Goal: Task Accomplishment & Management: Manage account settings

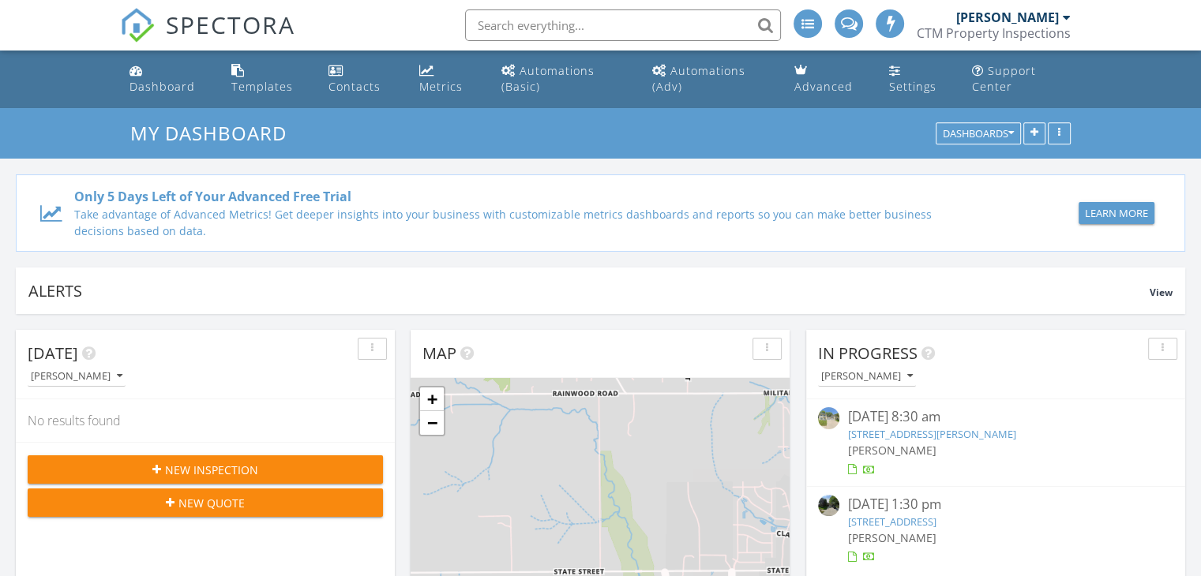
scroll to position [7, 8]
click at [973, 23] on div "[PERSON_NAME]" at bounding box center [1007, 17] width 103 height 16
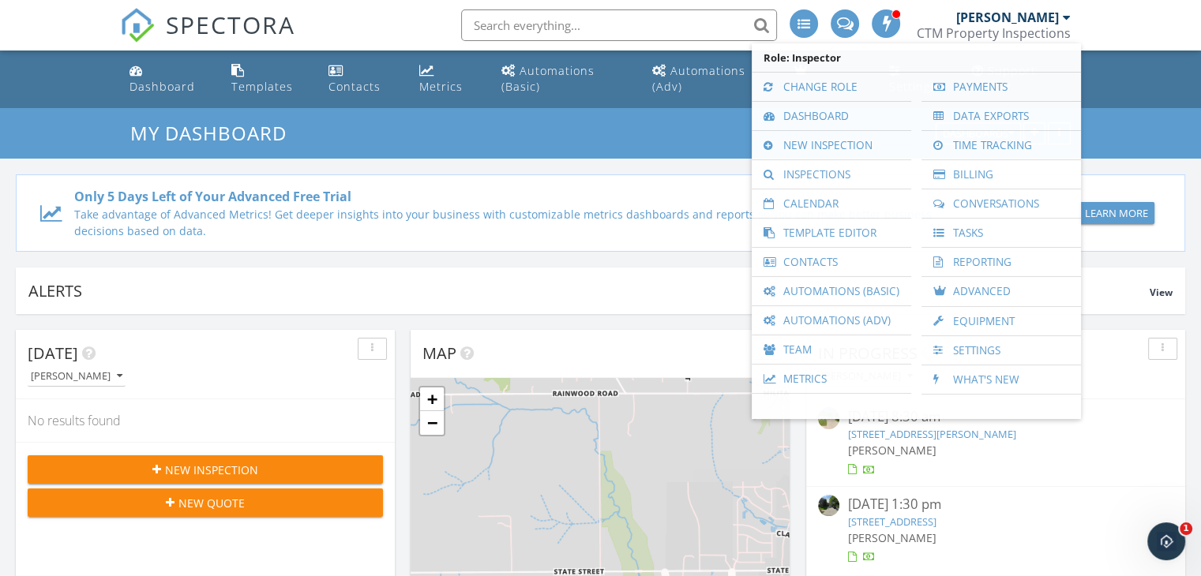
scroll to position [0, 0]
click at [809, 173] on link "Inspections" at bounding box center [832, 174] width 144 height 28
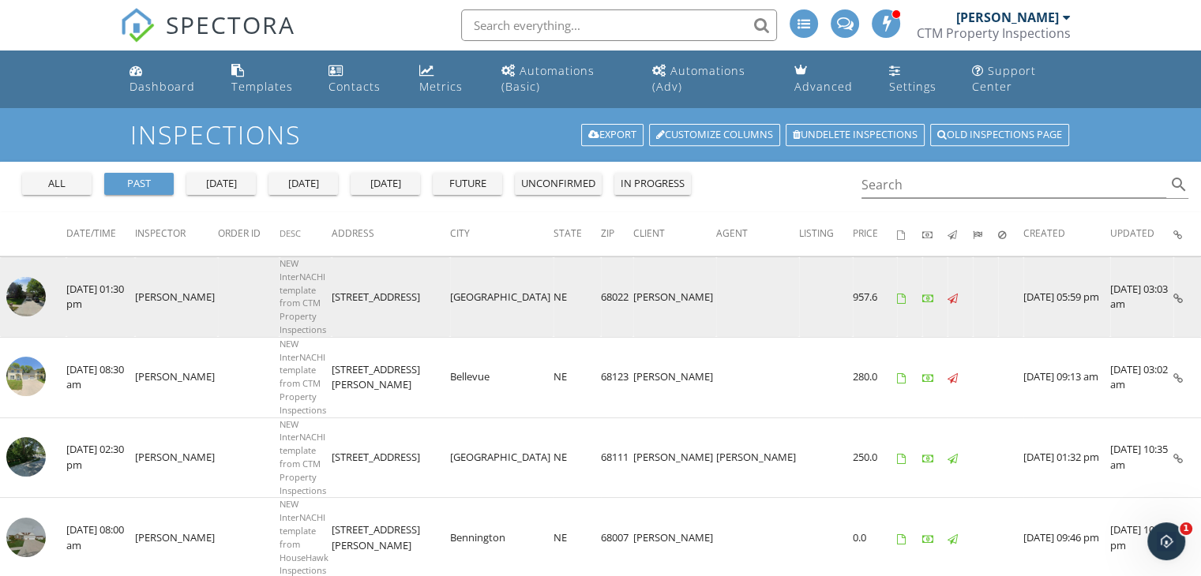
click at [641, 303] on td "[PERSON_NAME]" at bounding box center [674, 297] width 83 height 81
click at [17, 291] on img at bounding box center [25, 296] width 39 height 39
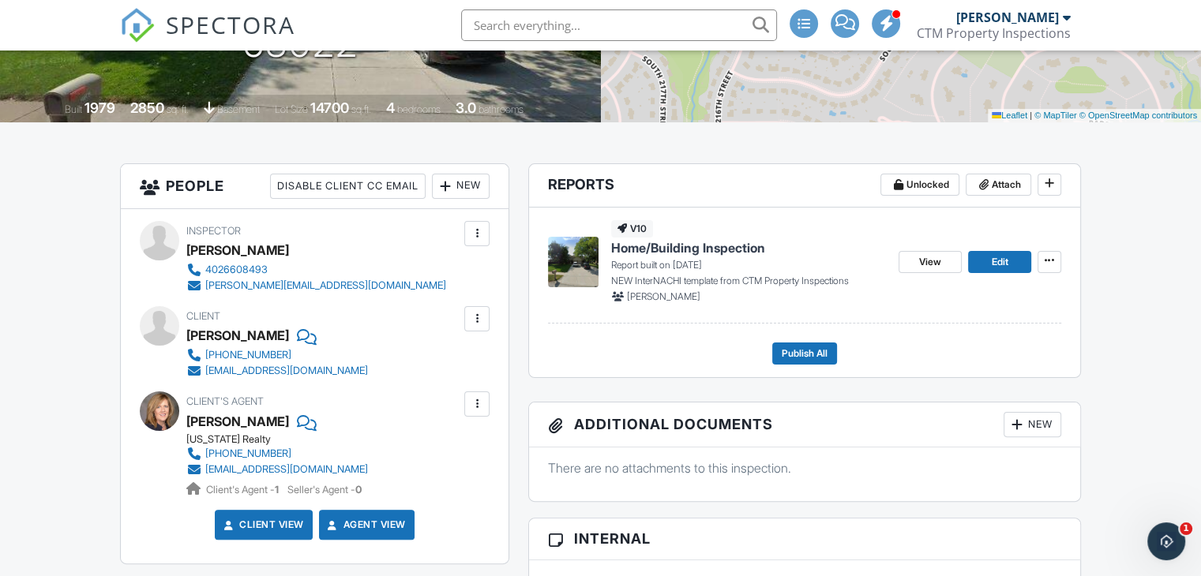
click at [477, 318] on div at bounding box center [477, 319] width 16 height 16
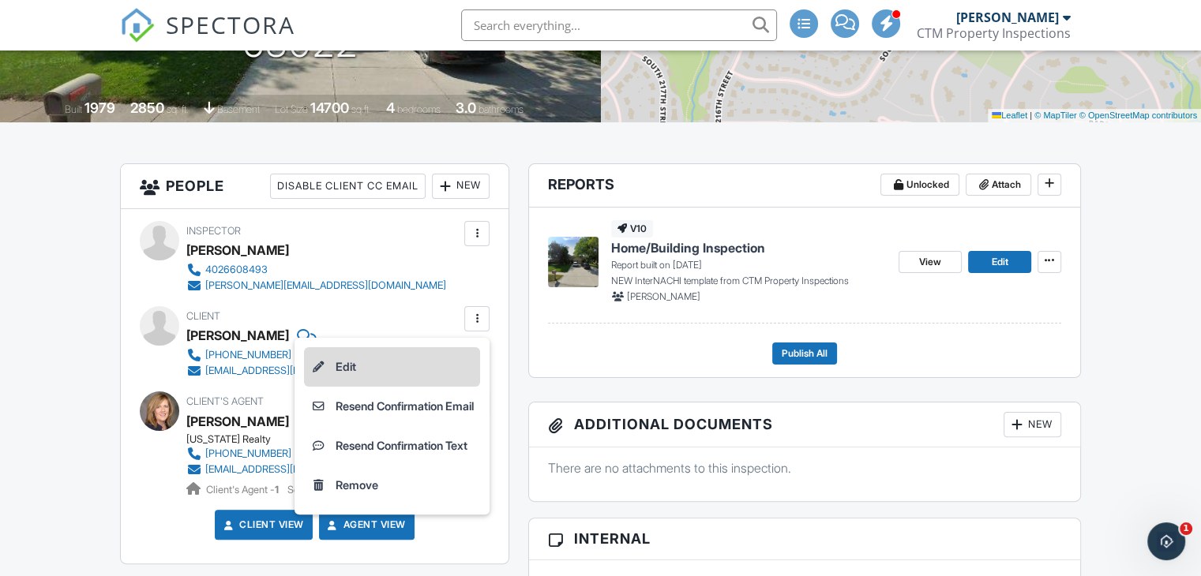
click at [362, 357] on li "Edit" at bounding box center [392, 366] width 176 height 39
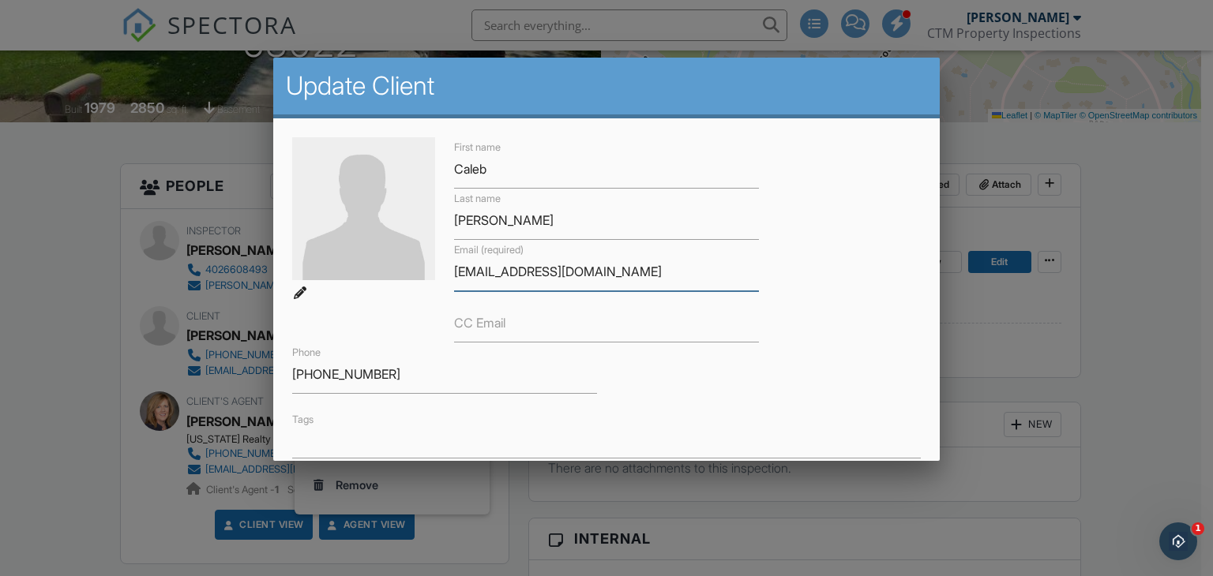
click at [454, 269] on input "cpeters20@gmail.com" at bounding box center [606, 272] width 305 height 39
click at [458, 271] on input "cpeters20@gmail.com" at bounding box center [606, 272] width 305 height 39
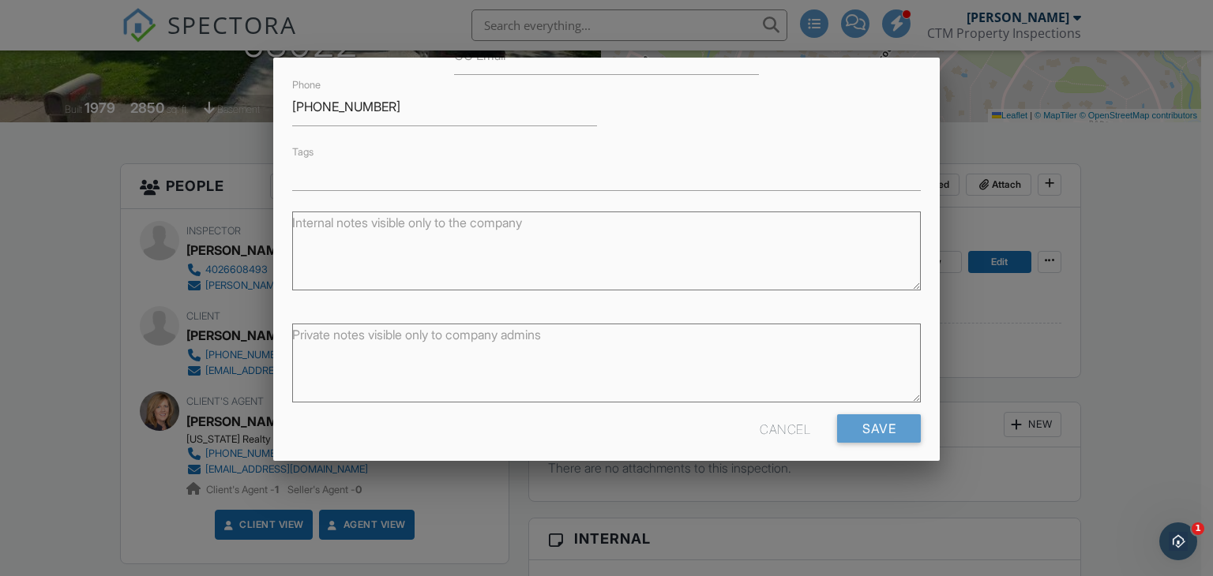
scroll to position [280, 0]
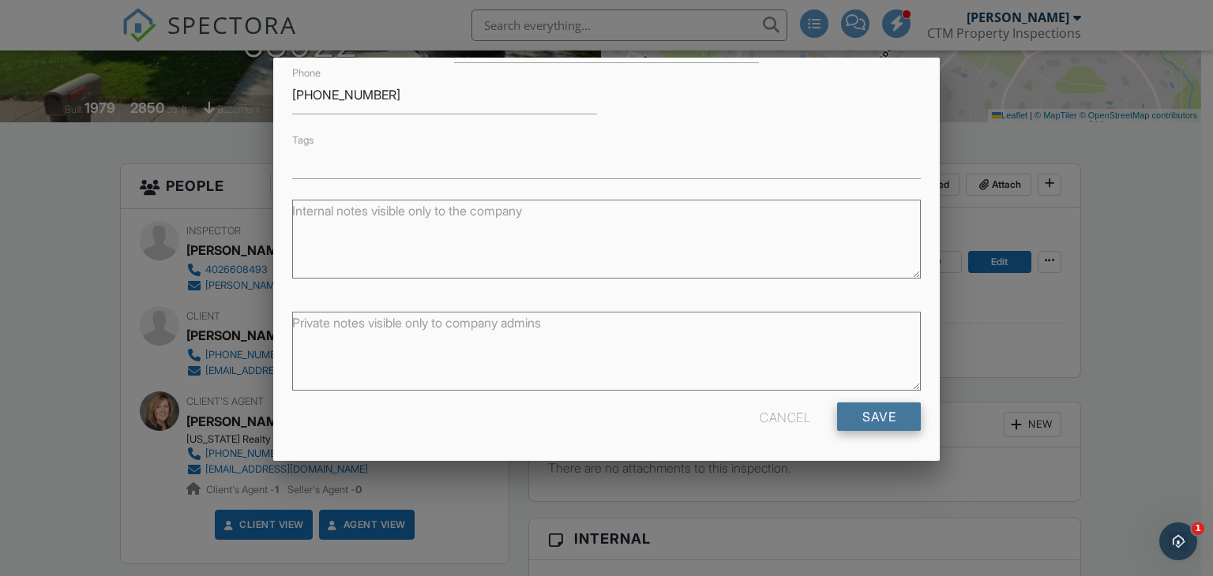
type input "cepeters20@gmail.com"
click at [837, 416] on input "Save" at bounding box center [879, 417] width 84 height 28
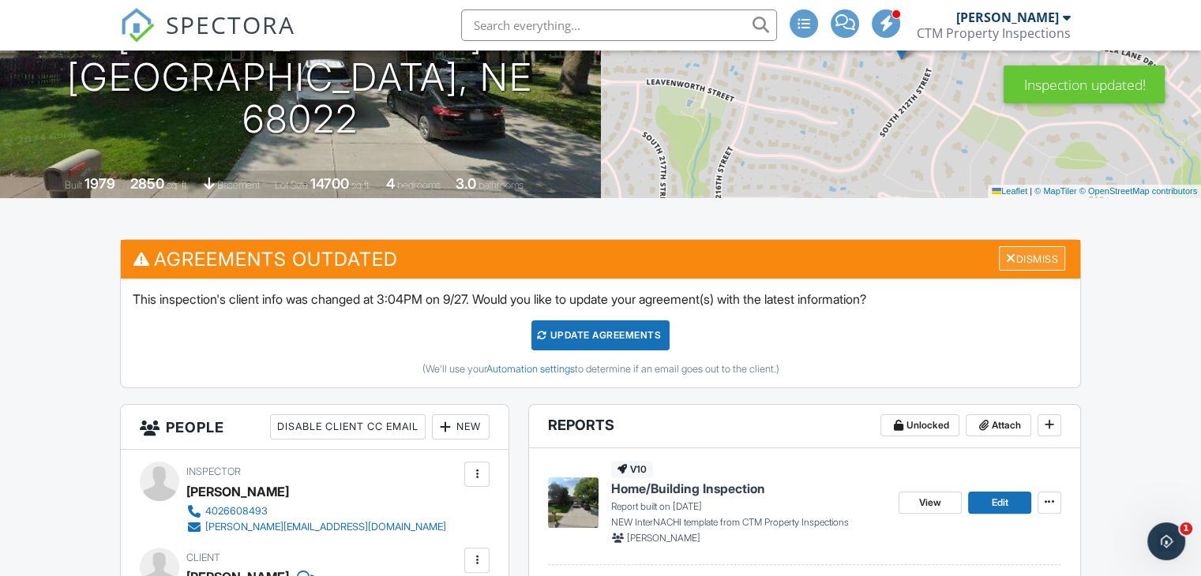
scroll to position [237, 0]
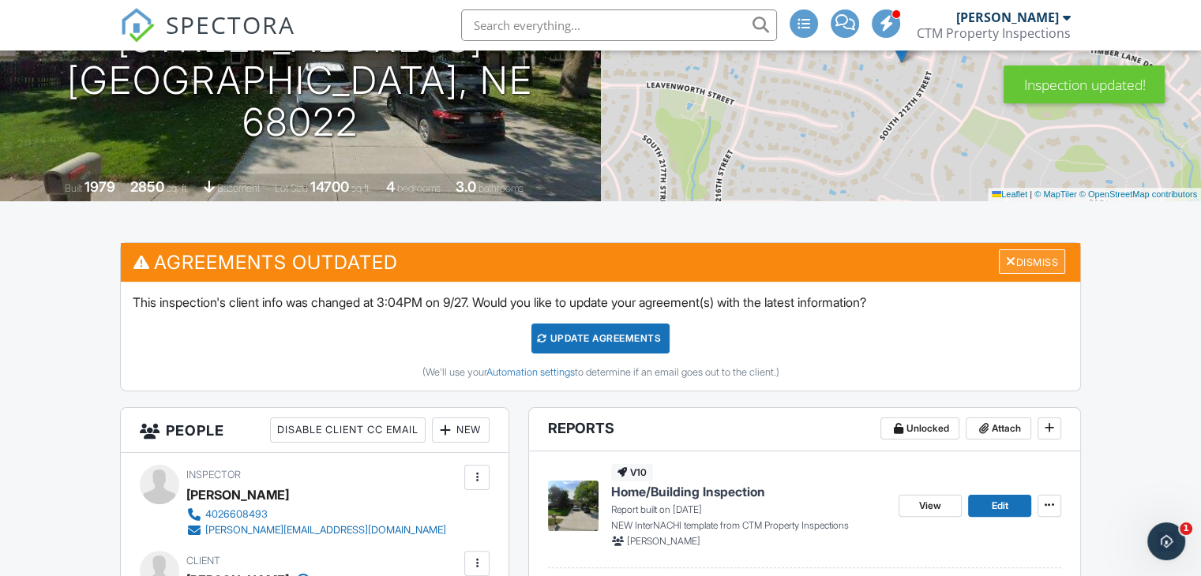
click at [1019, 253] on div "Dismiss" at bounding box center [1032, 262] width 66 height 24
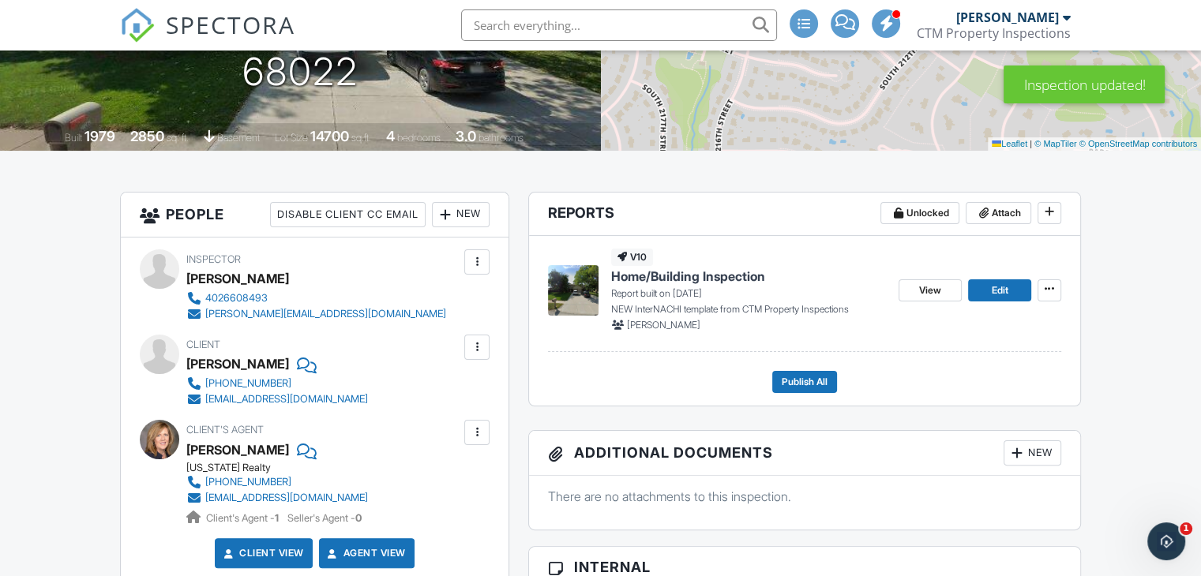
scroll to position [316, 0]
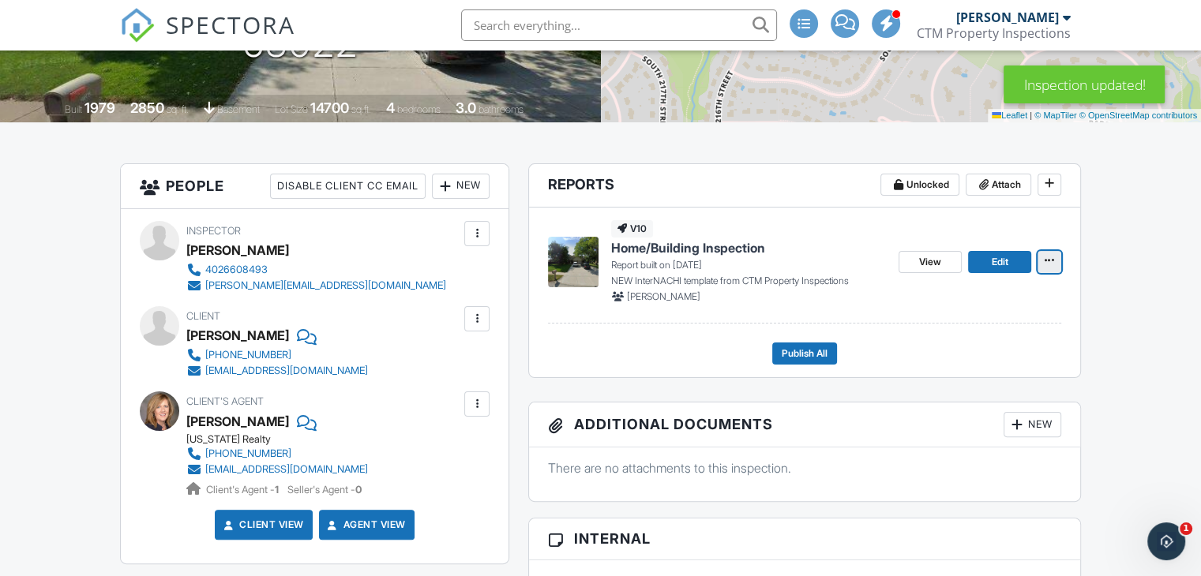
click at [1055, 263] on span at bounding box center [1050, 261] width 16 height 16
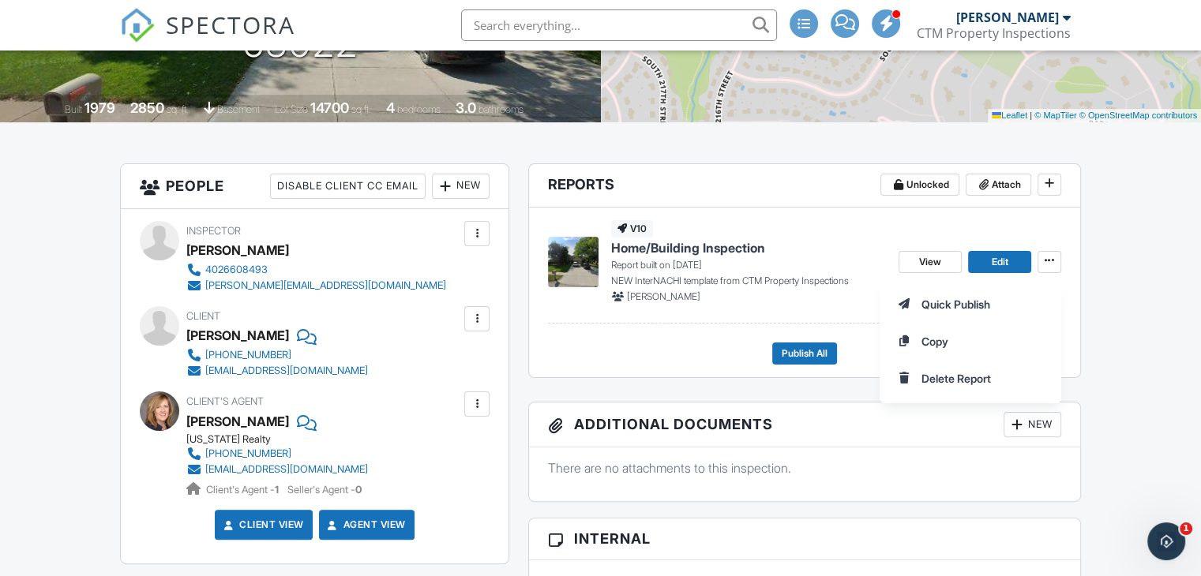
click at [1109, 310] on div "Quick Publish Copy Delete Report" at bounding box center [1040, 342] width 321 height 124
click at [1140, 286] on div "Quick Publish Copy Delete Report" at bounding box center [1040, 342] width 321 height 124
click at [1170, 283] on div "Quick Publish Copy Delete Report" at bounding box center [1040, 342] width 321 height 124
click at [1057, 261] on button at bounding box center [1050, 262] width 24 height 22
click at [927, 262] on span "View" at bounding box center [930, 262] width 22 height 16
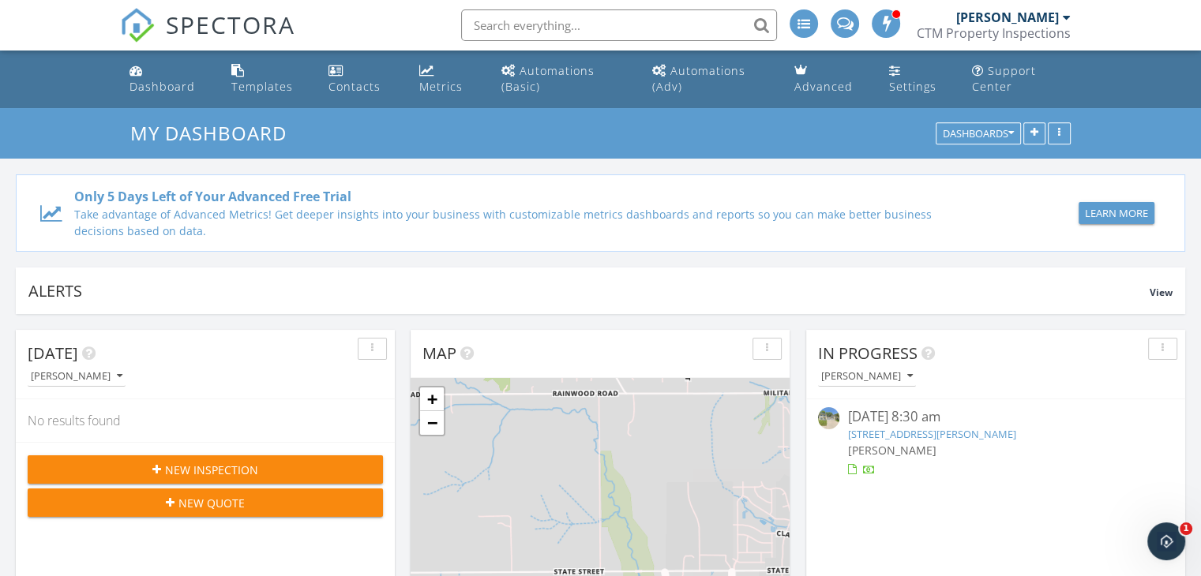
drag, startPoint x: 957, startPoint y: 23, endPoint x: 1019, endPoint y: 28, distance: 61.8
click at [957, 23] on div "[PERSON_NAME]" at bounding box center [1007, 17] width 103 height 16
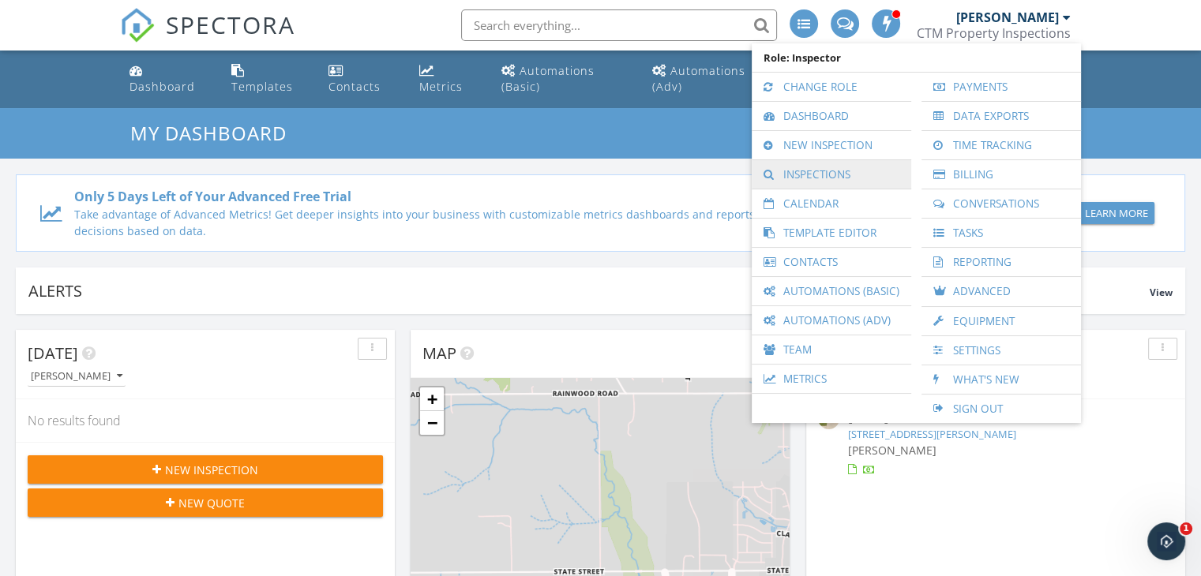
click at [813, 178] on link "Inspections" at bounding box center [832, 174] width 144 height 28
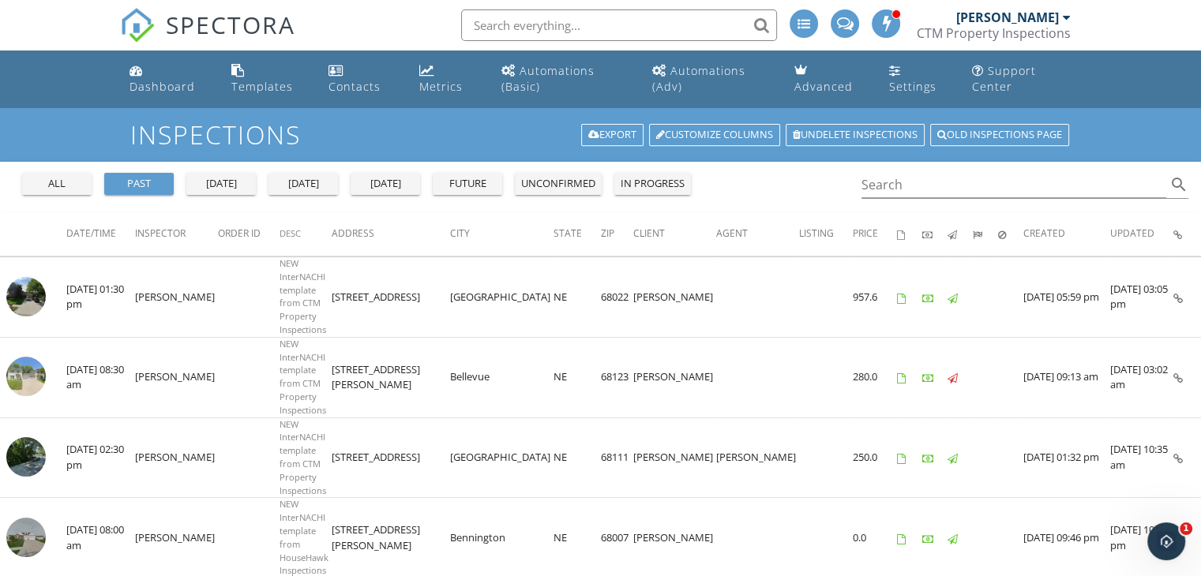
click at [482, 178] on div "future" at bounding box center [467, 184] width 57 height 16
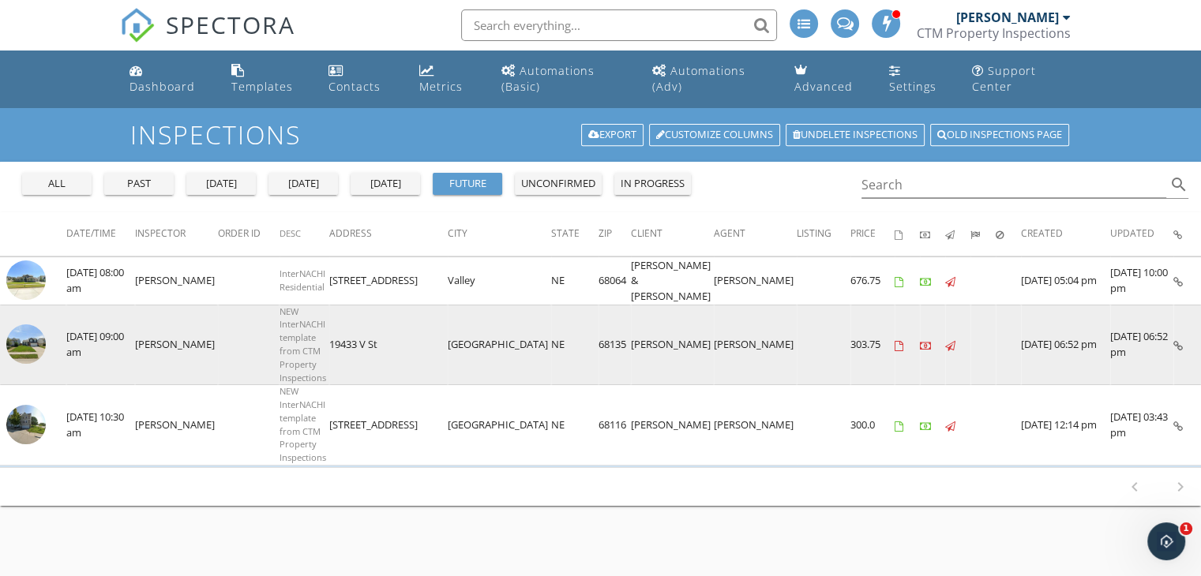
click at [32, 335] on img at bounding box center [25, 344] width 39 height 39
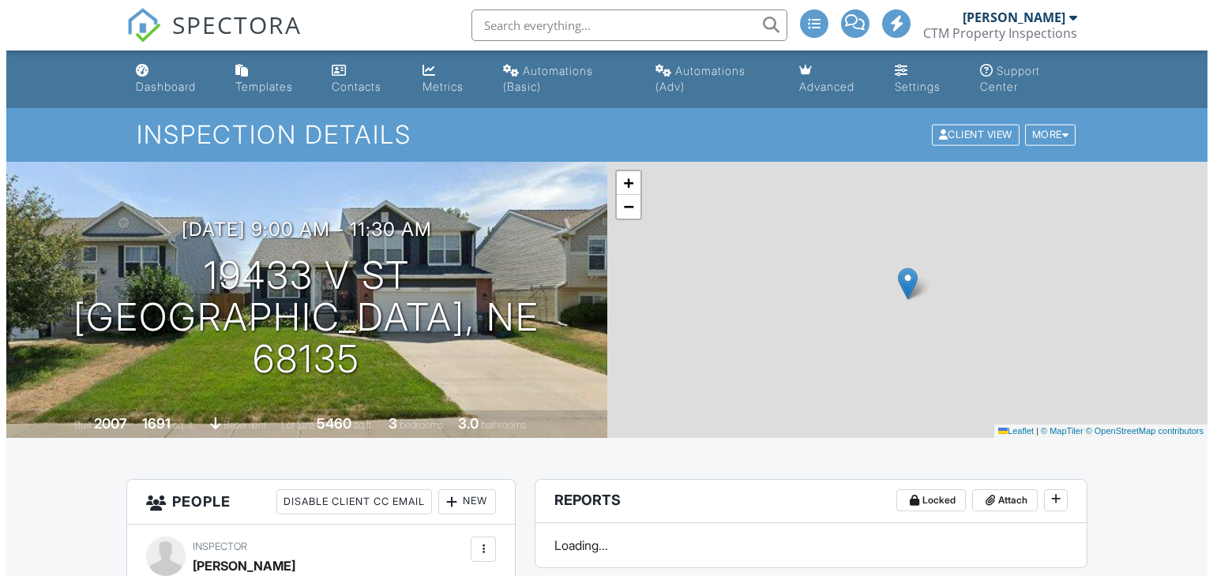
scroll to position [395, 0]
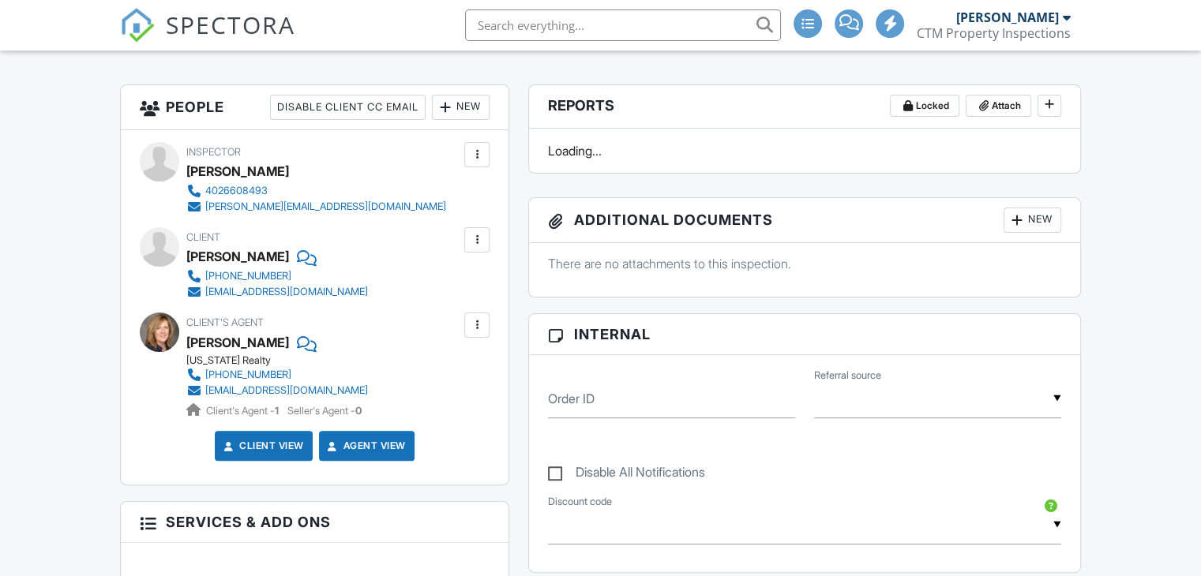
click at [477, 238] on div at bounding box center [477, 240] width 16 height 16
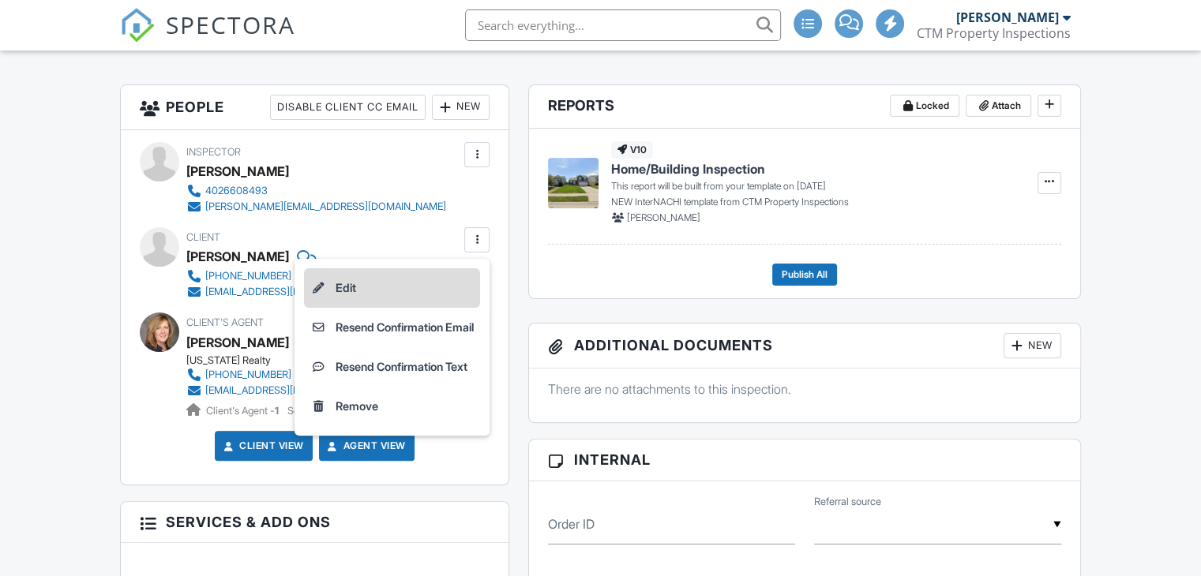
click at [370, 288] on li "Edit" at bounding box center [392, 287] width 176 height 39
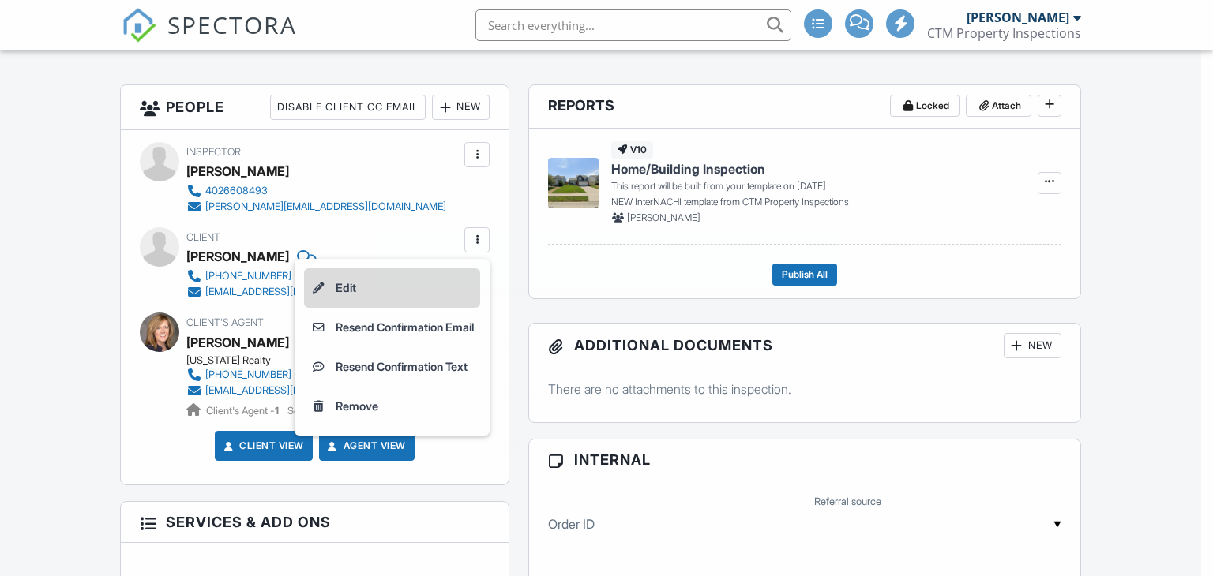
scroll to position [0, 0]
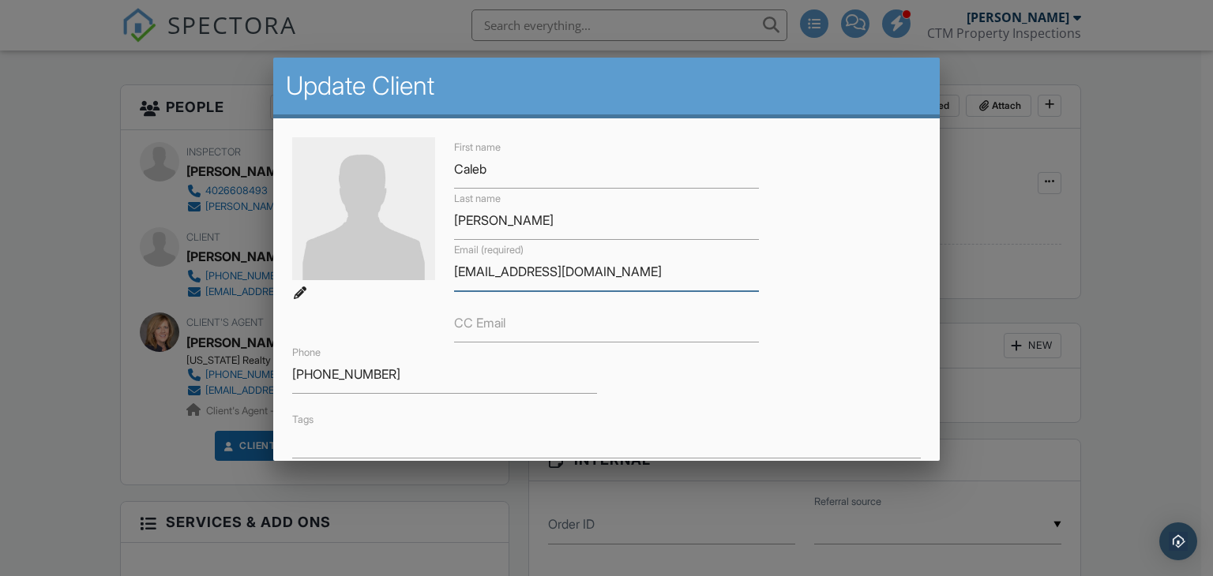
click at [458, 274] on input "[EMAIL_ADDRESS][DOMAIN_NAME]" at bounding box center [606, 272] width 305 height 39
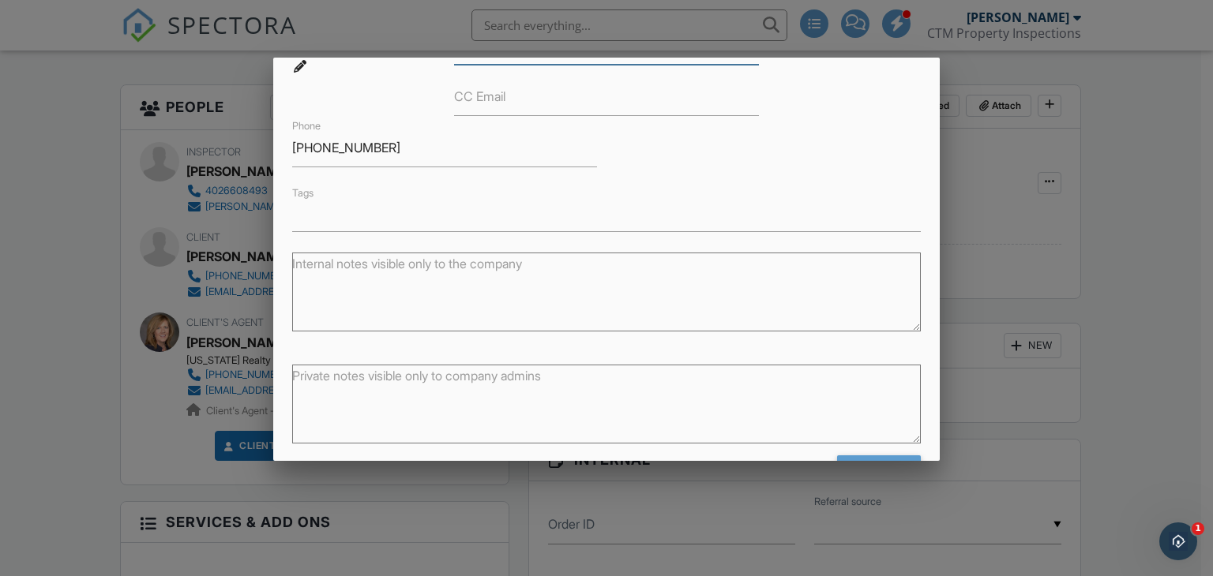
scroll to position [280, 0]
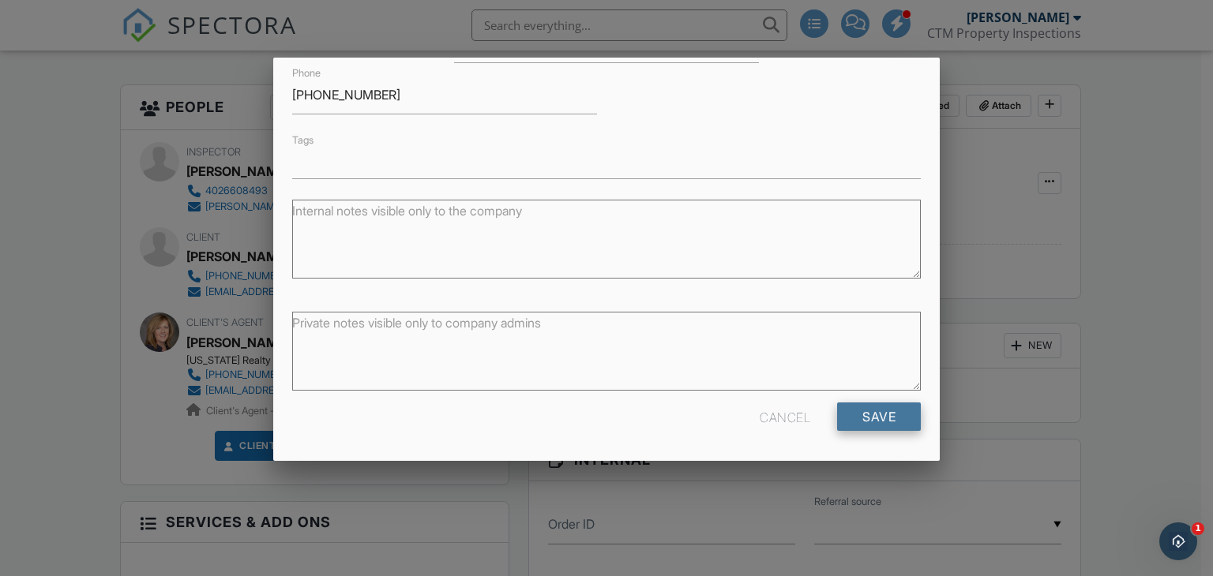
type input "[EMAIL_ADDRESS][DOMAIN_NAME]"
click at [872, 424] on input "Save" at bounding box center [879, 417] width 84 height 28
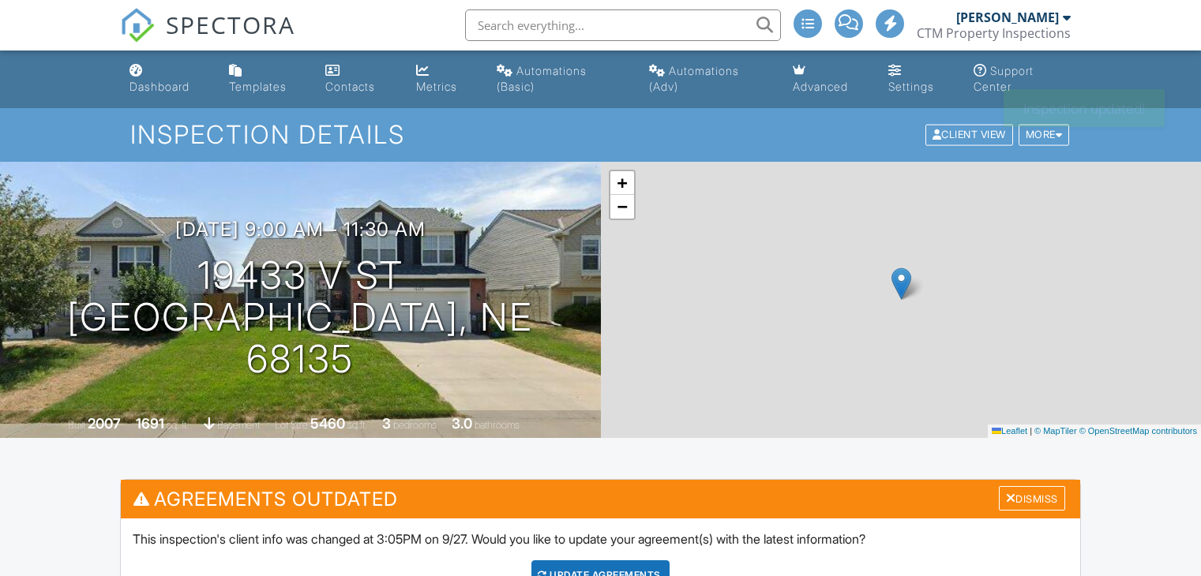
scroll to position [395, 0]
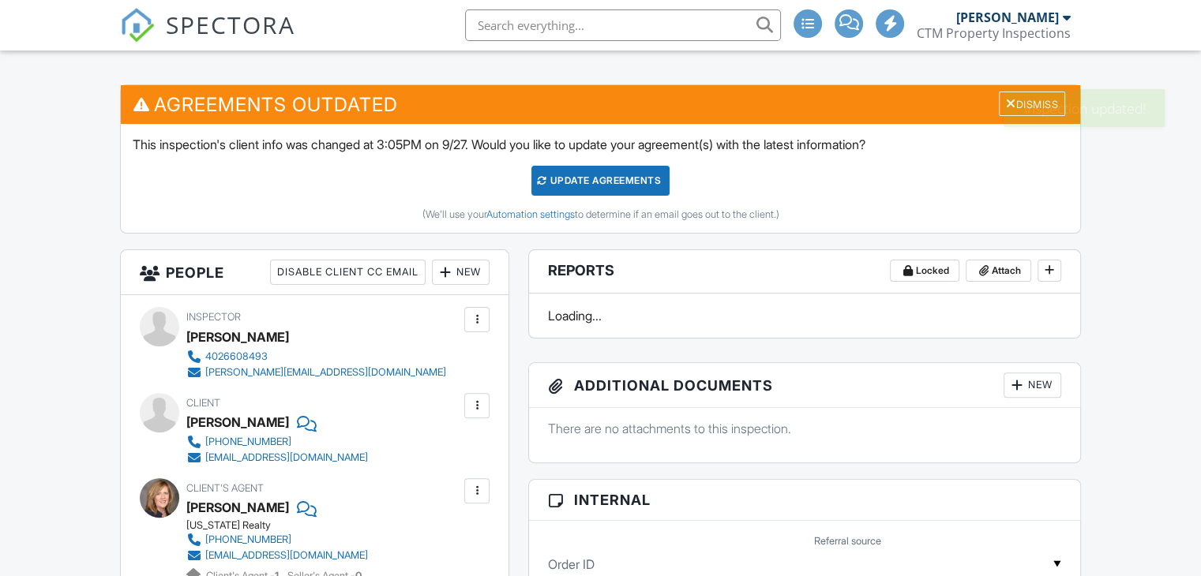
click at [578, 187] on div "Update Agreements" at bounding box center [600, 181] width 138 height 30
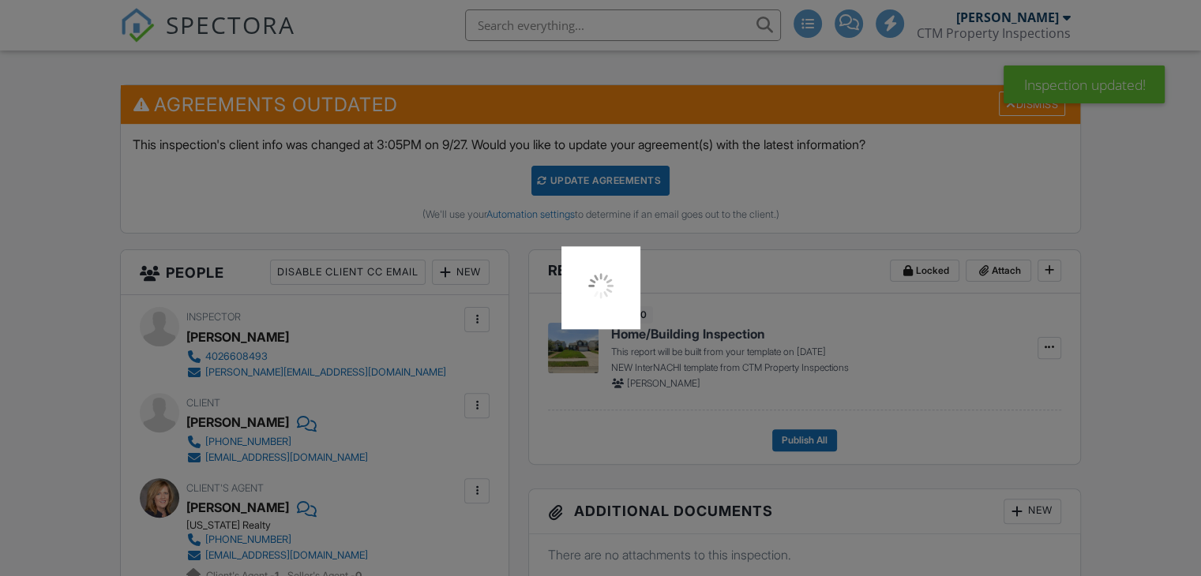
scroll to position [0, 0]
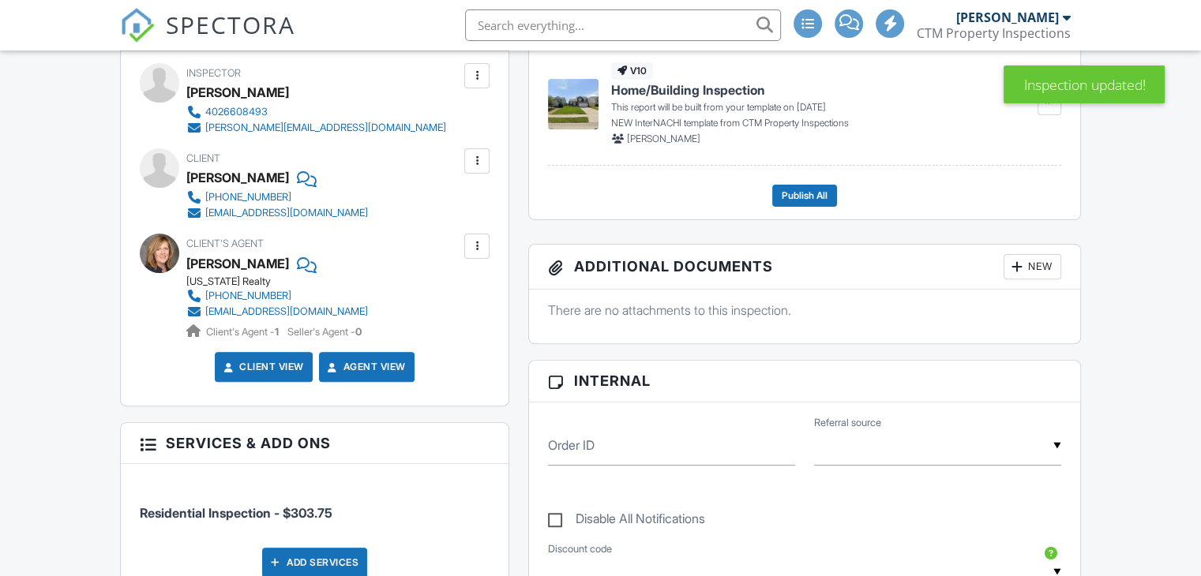
click at [485, 159] on div at bounding box center [476, 160] width 25 height 25
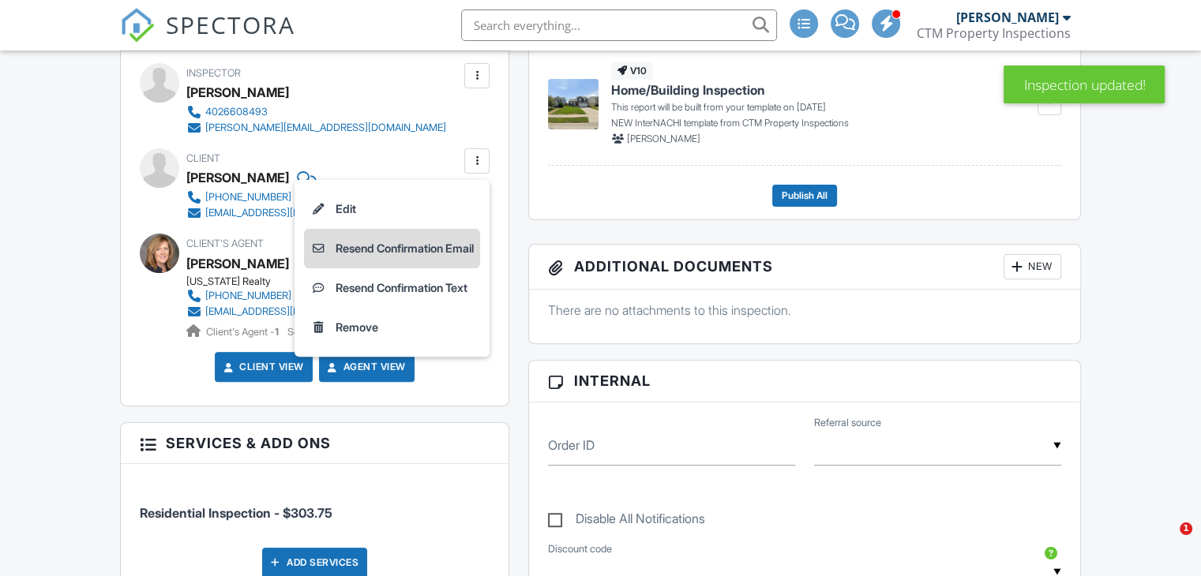
click at [370, 250] on li "Resend Confirmation Email" at bounding box center [392, 248] width 176 height 39
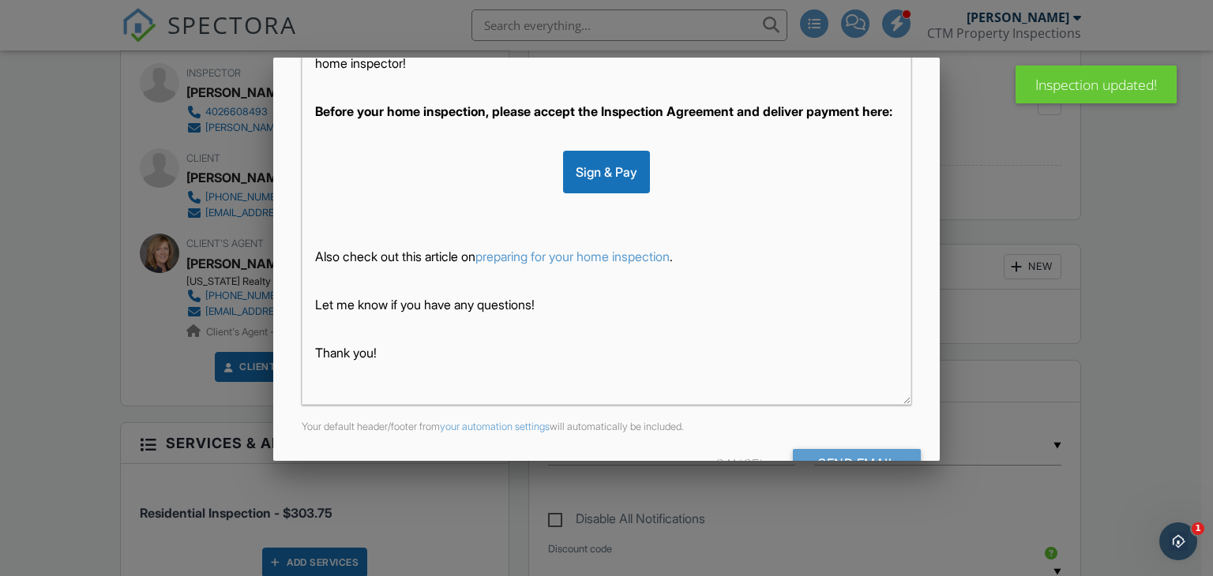
scroll to position [372, 0]
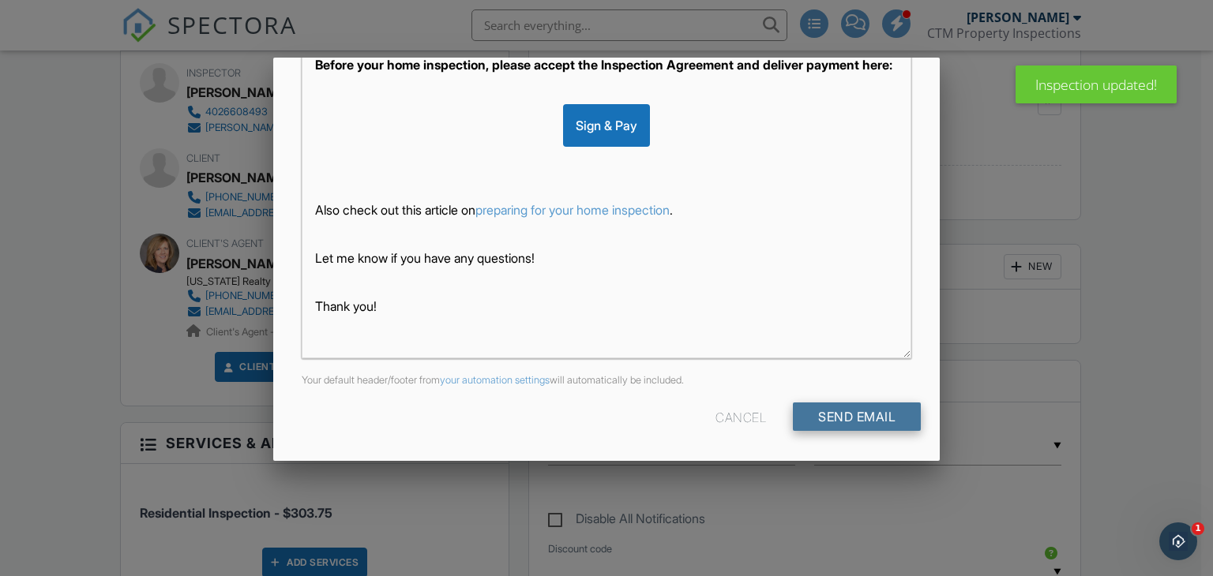
click at [845, 417] on input "Send Email" at bounding box center [857, 417] width 128 height 28
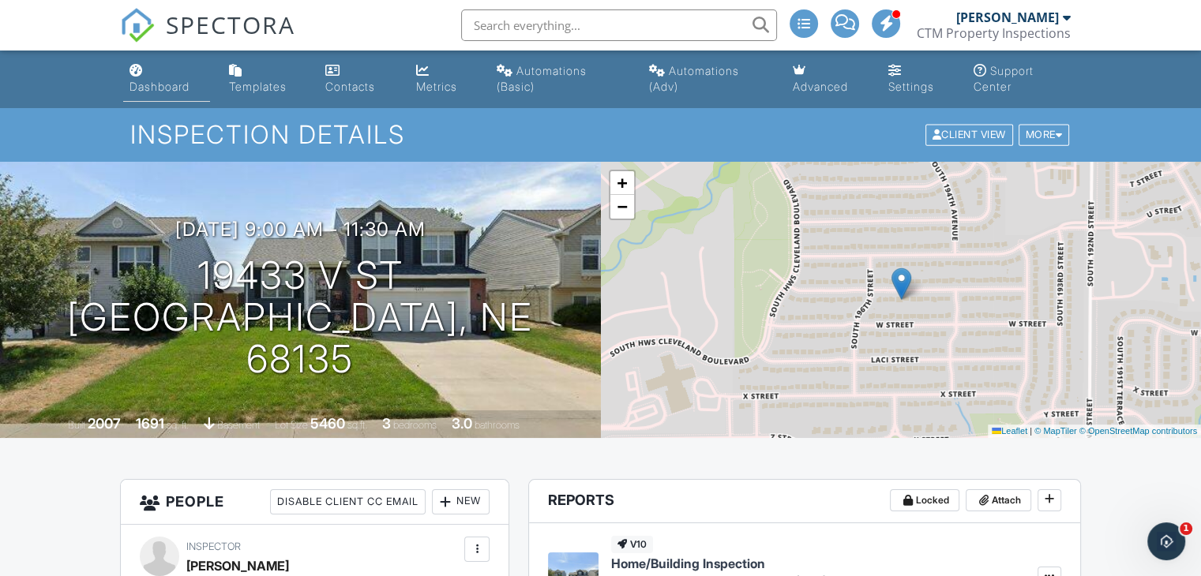
click at [133, 77] on link "Dashboard" at bounding box center [166, 79] width 87 height 45
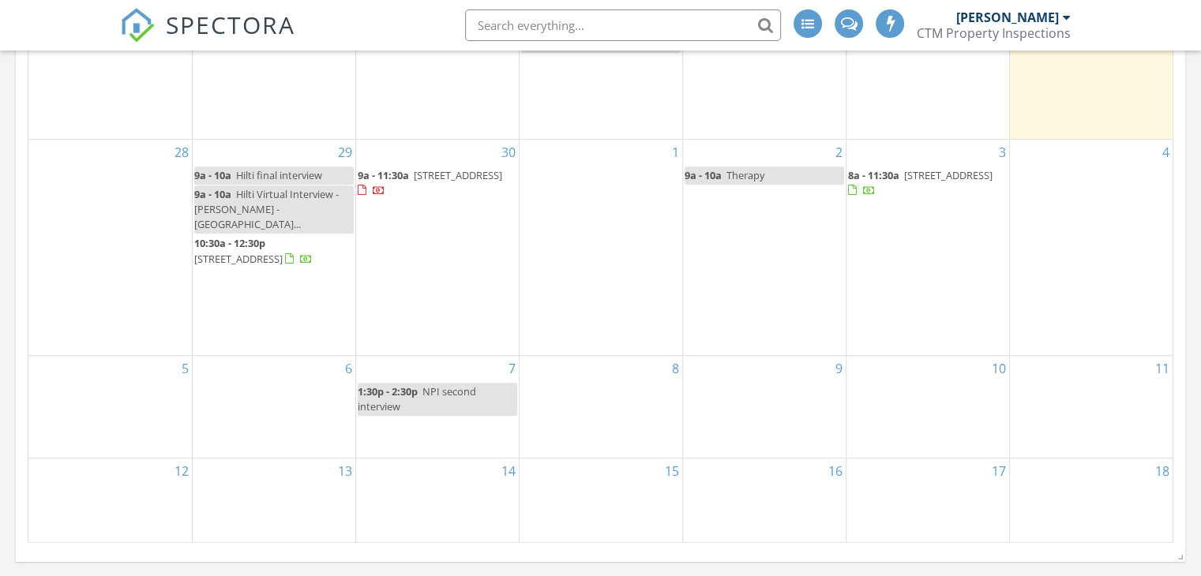
scroll to position [7, 8]
